Goal: Information Seeking & Learning: Learn about a topic

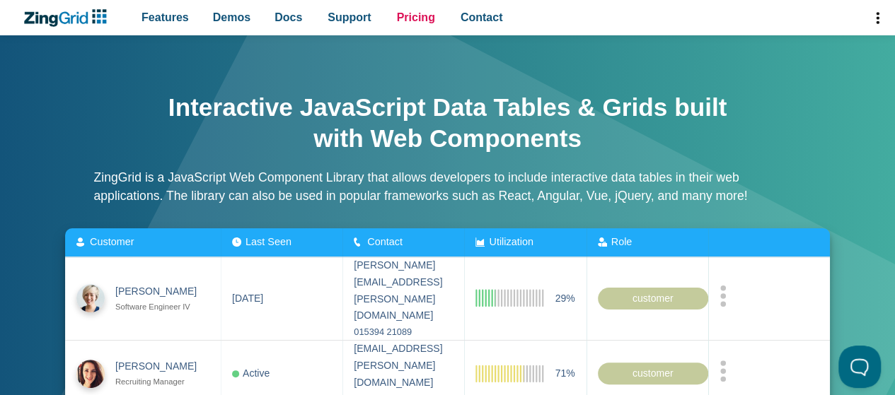
click at [397, 18] on span "Pricing" at bounding box center [416, 17] width 38 height 19
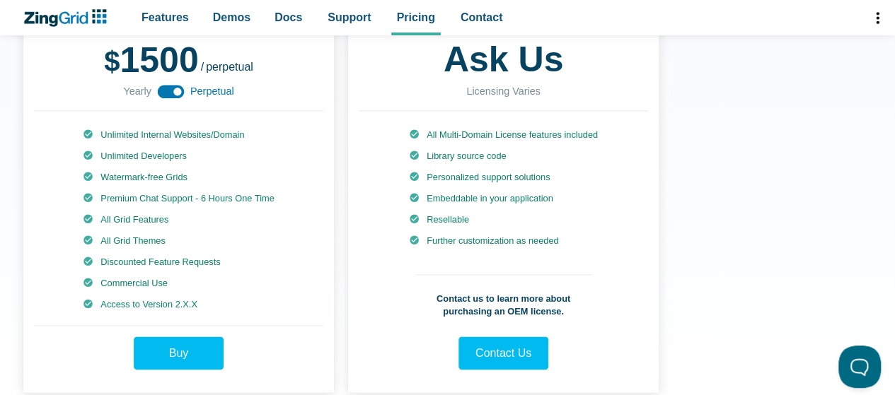
scroll to position [637, 0]
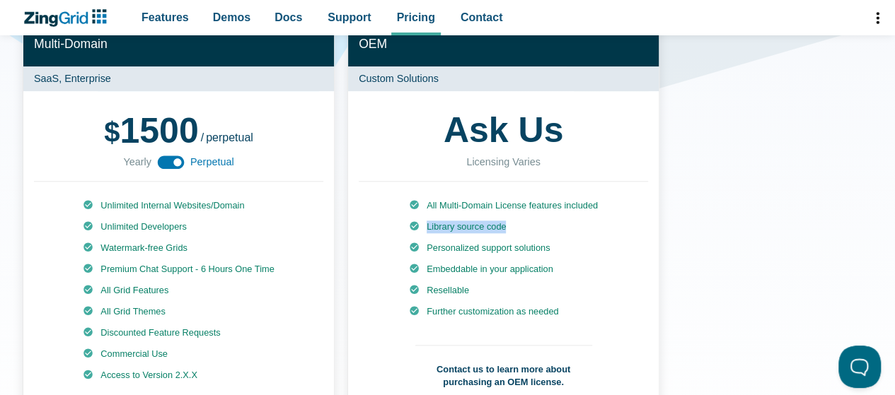
drag, startPoint x: 416, startPoint y: 224, endPoint x: 511, endPoint y: 227, distance: 95.5
click at [511, 227] on li "Library source code" at bounding box center [503, 227] width 189 height 13
